Goal: Information Seeking & Learning: Learn about a topic

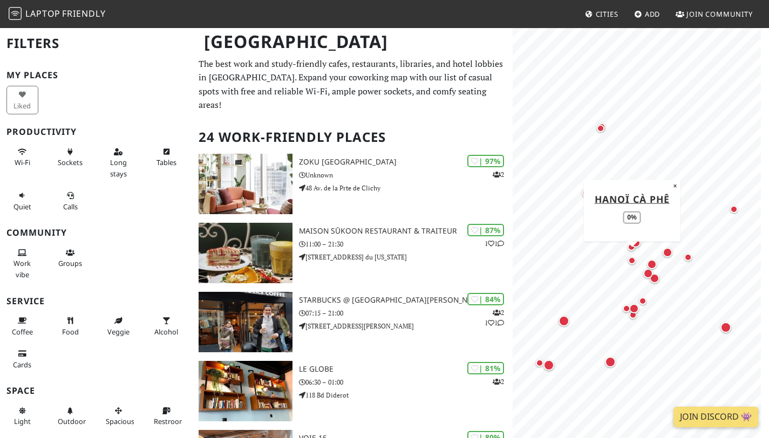
click at [634, 261] on div "Map marker" at bounding box center [632, 261] width 8 height 8
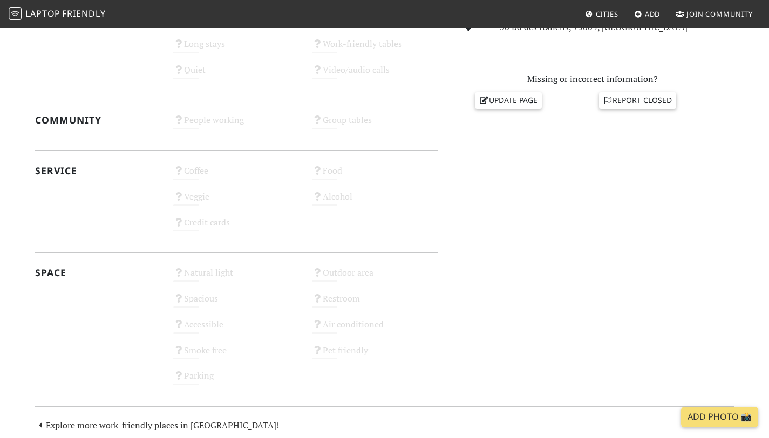
scroll to position [581, 0]
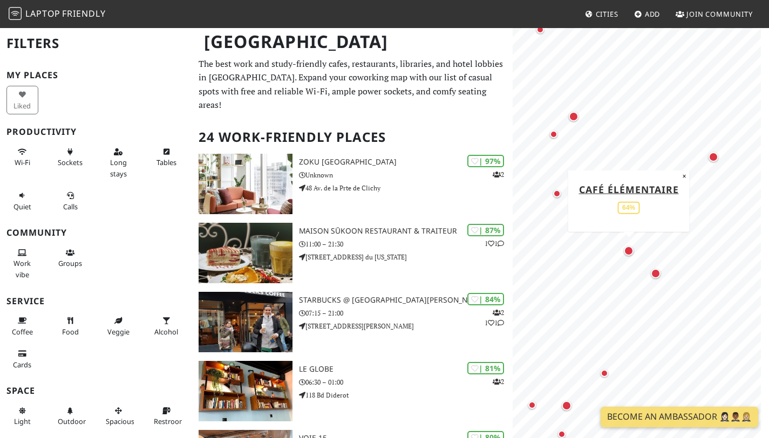
click at [627, 253] on div "Map marker" at bounding box center [629, 251] width 10 height 10
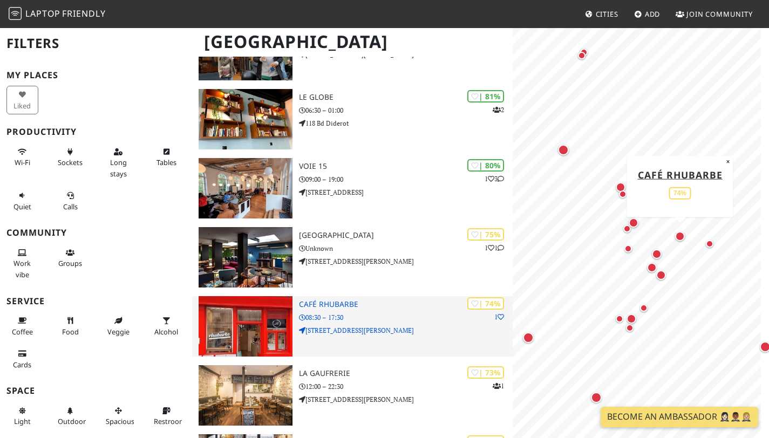
scroll to position [350, 0]
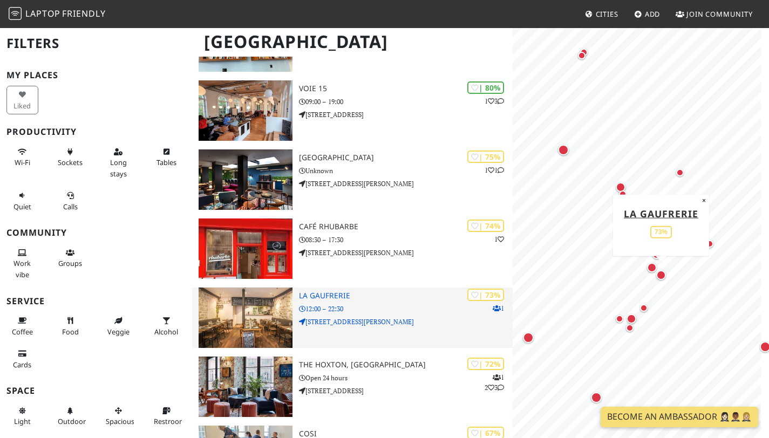
click at [324, 300] on h3 "La Gaufrerie" at bounding box center [406, 295] width 214 height 9
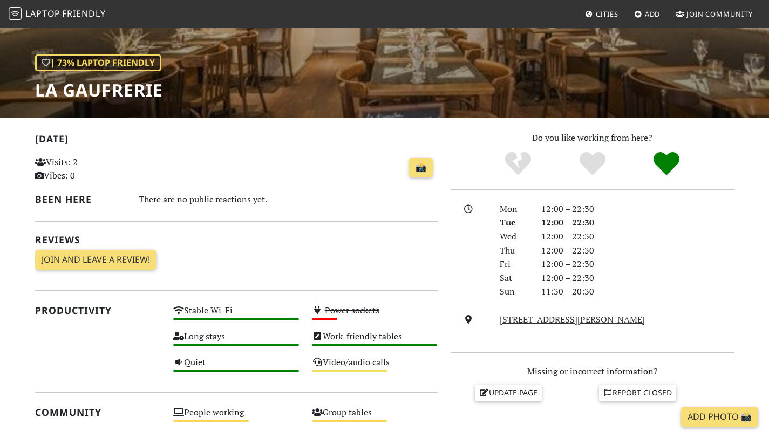
scroll to position [178, 0]
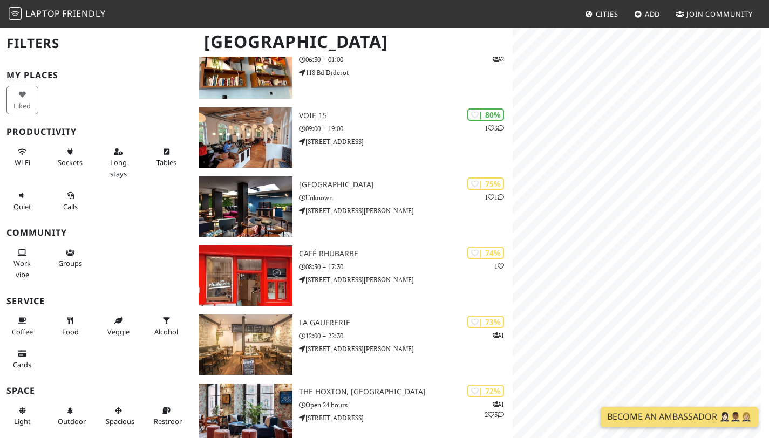
scroll to position [350, 0]
